Goal: Information Seeking & Learning: Learn about a topic

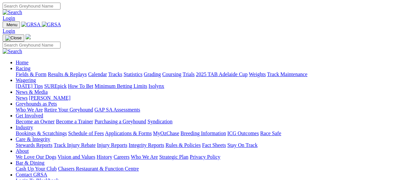
click at [77, 71] on link "Results & Replays" at bounding box center [67, 74] width 39 height 6
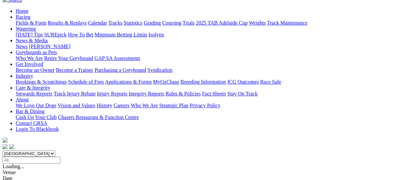
scroll to position [65, 0]
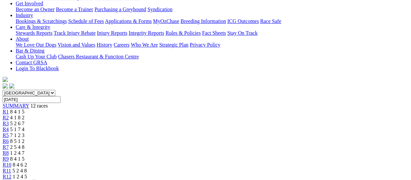
scroll to position [98, 0]
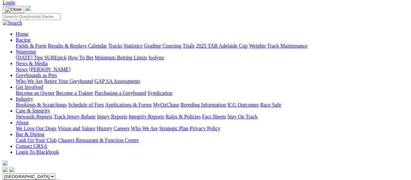
scroll to position [33, 0]
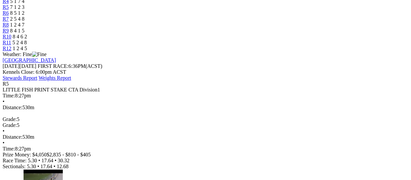
scroll to position [262, 0]
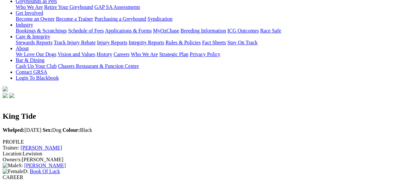
scroll to position [33, 0]
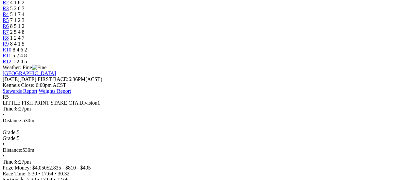
scroll to position [229, 0]
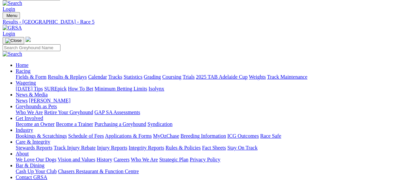
scroll to position [33, 0]
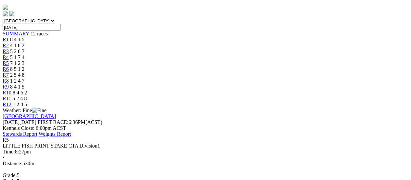
scroll to position [131, 0]
